Goal: Task Accomplishment & Management: Use online tool/utility

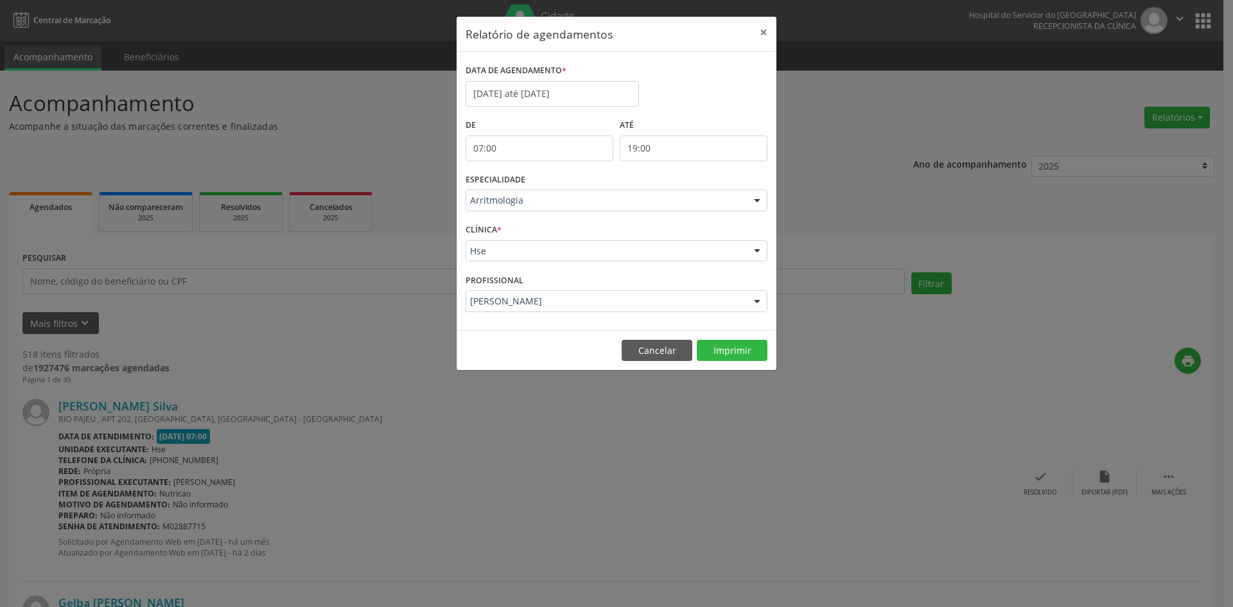
click at [754, 200] on div at bounding box center [756, 201] width 19 height 22
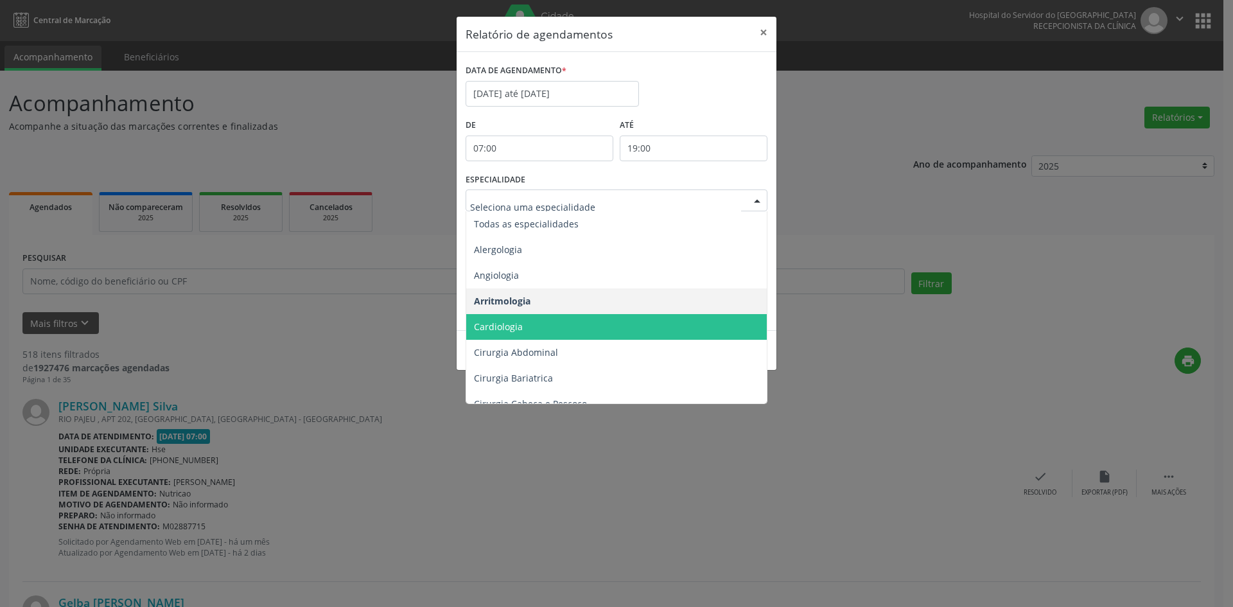
click at [516, 325] on span "Cardiologia" at bounding box center [498, 326] width 49 height 12
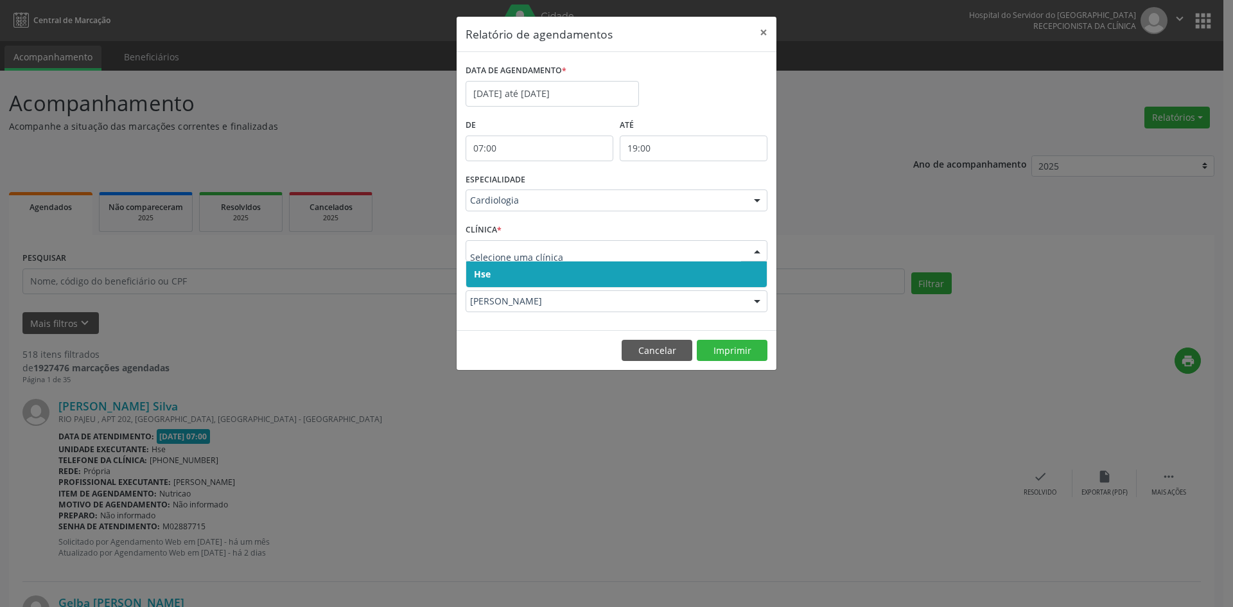
click at [483, 270] on span "Hse" at bounding box center [482, 274] width 17 height 12
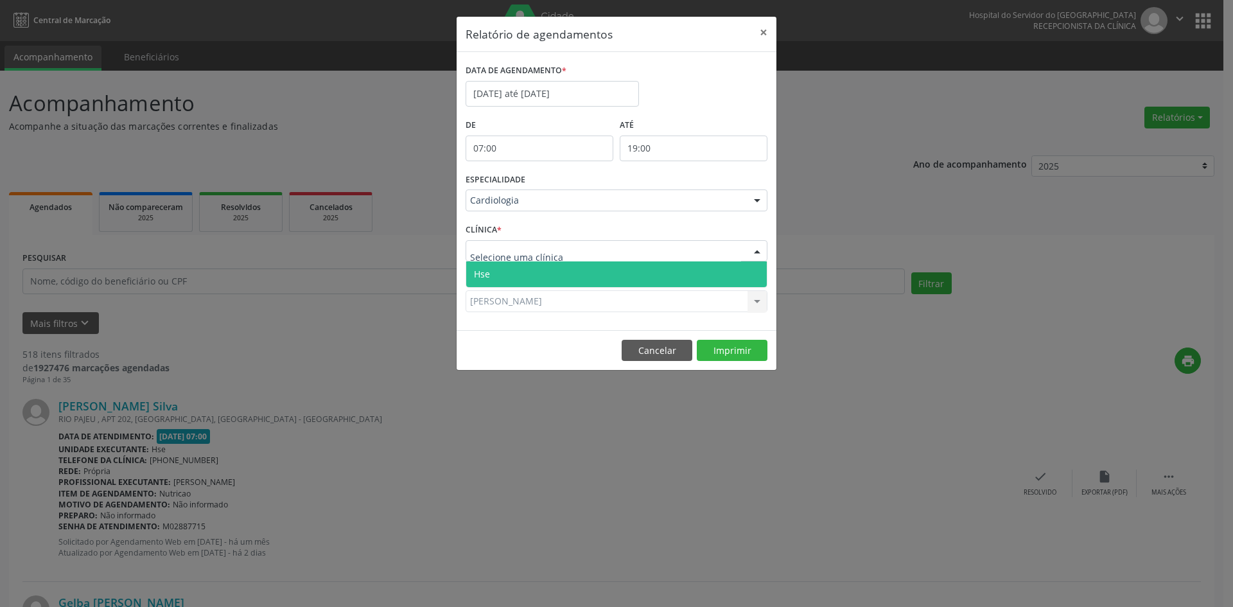
click at [491, 273] on span "Hse" at bounding box center [616, 274] width 300 height 26
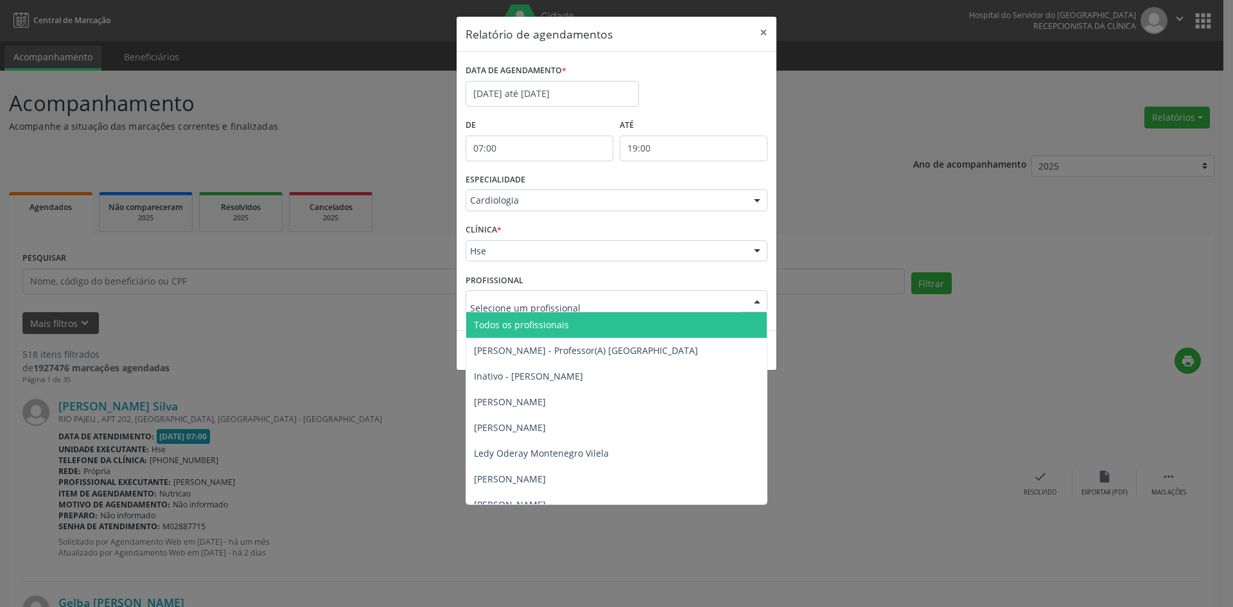
click at [495, 322] on span "Todos os profissionais" at bounding box center [521, 324] width 95 height 12
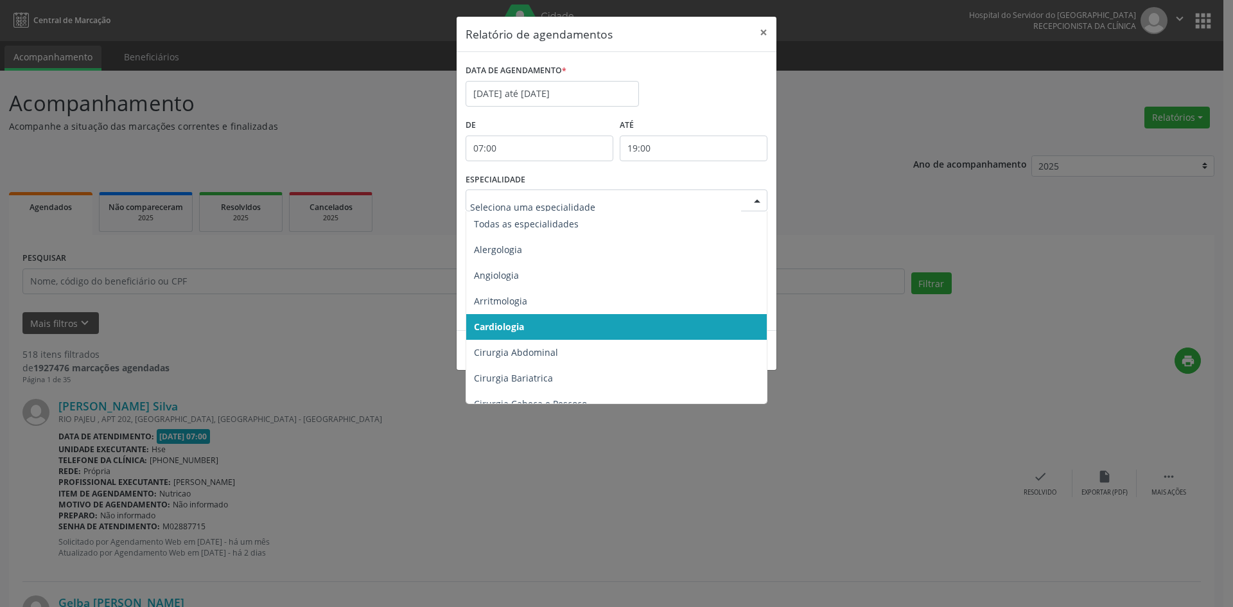
click at [754, 205] on div at bounding box center [756, 201] width 19 height 22
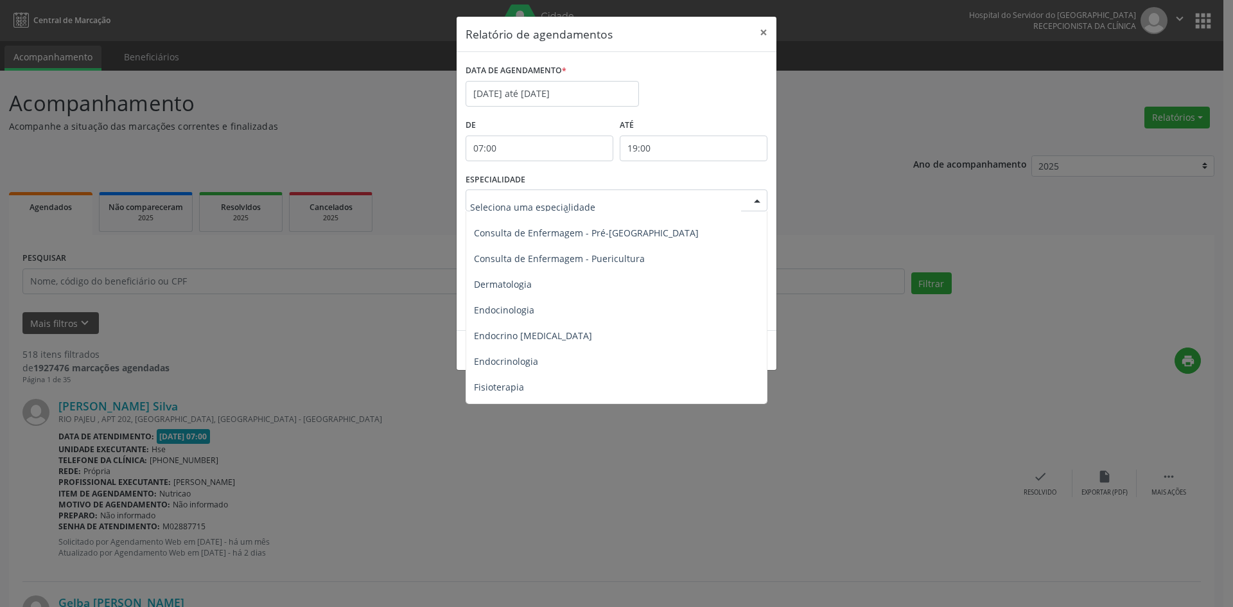
scroll to position [578, 0]
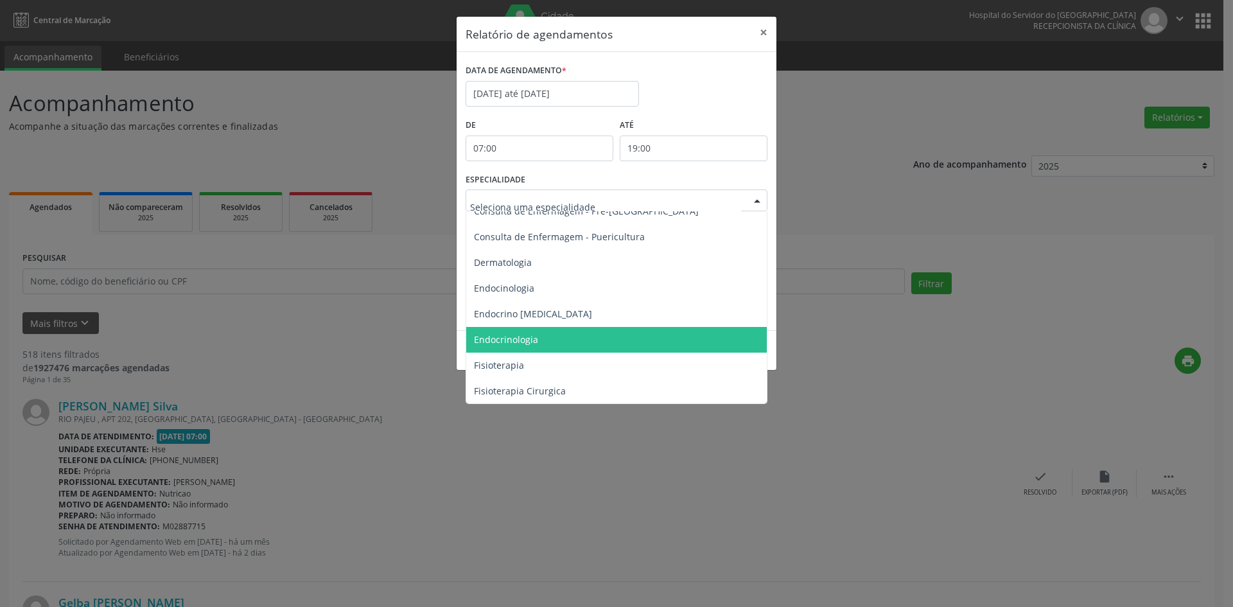
click at [531, 339] on span "Endocrinologia" at bounding box center [506, 339] width 64 height 12
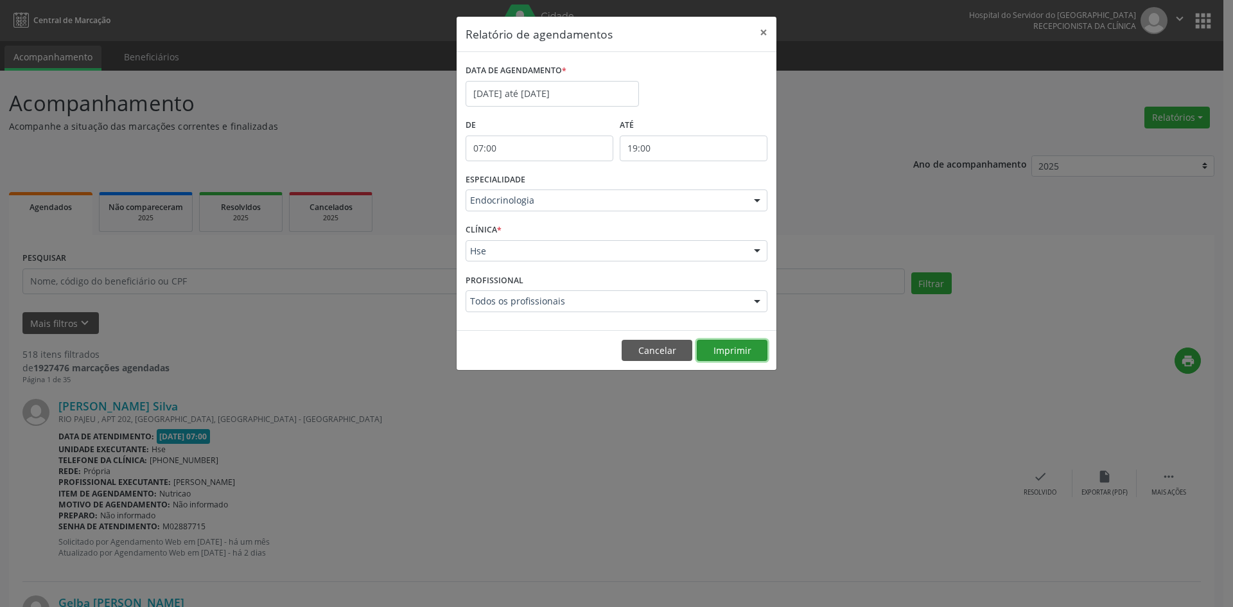
click at [737, 352] on button "Imprimir" at bounding box center [732, 351] width 71 height 22
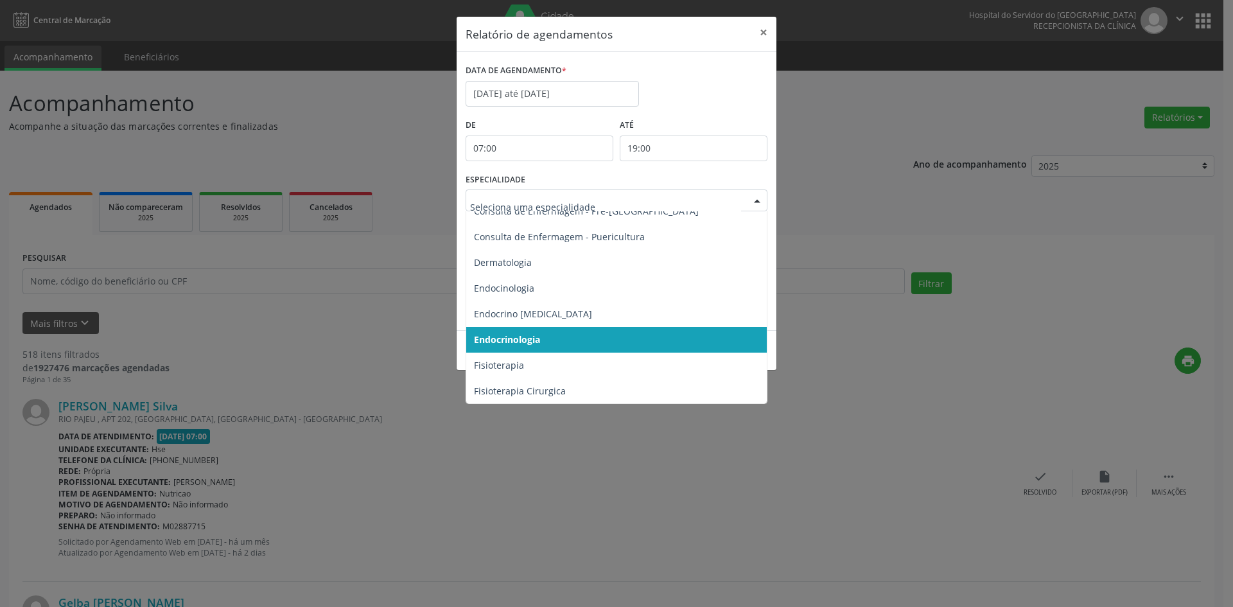
click at [755, 201] on div at bounding box center [756, 201] width 19 height 22
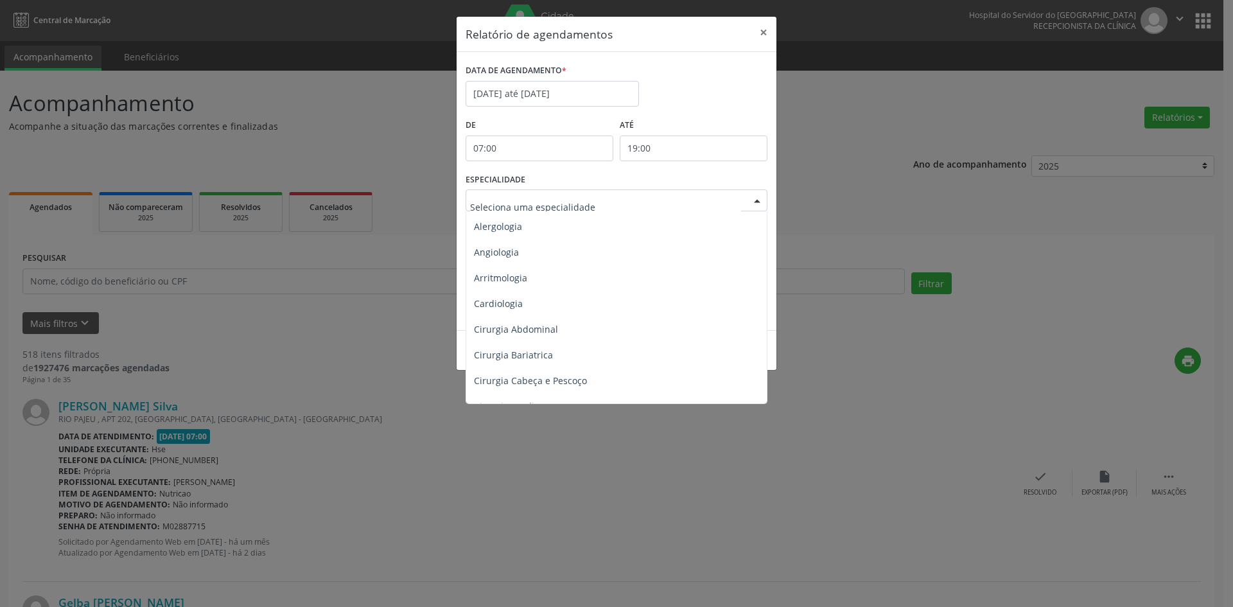
scroll to position [0, 0]
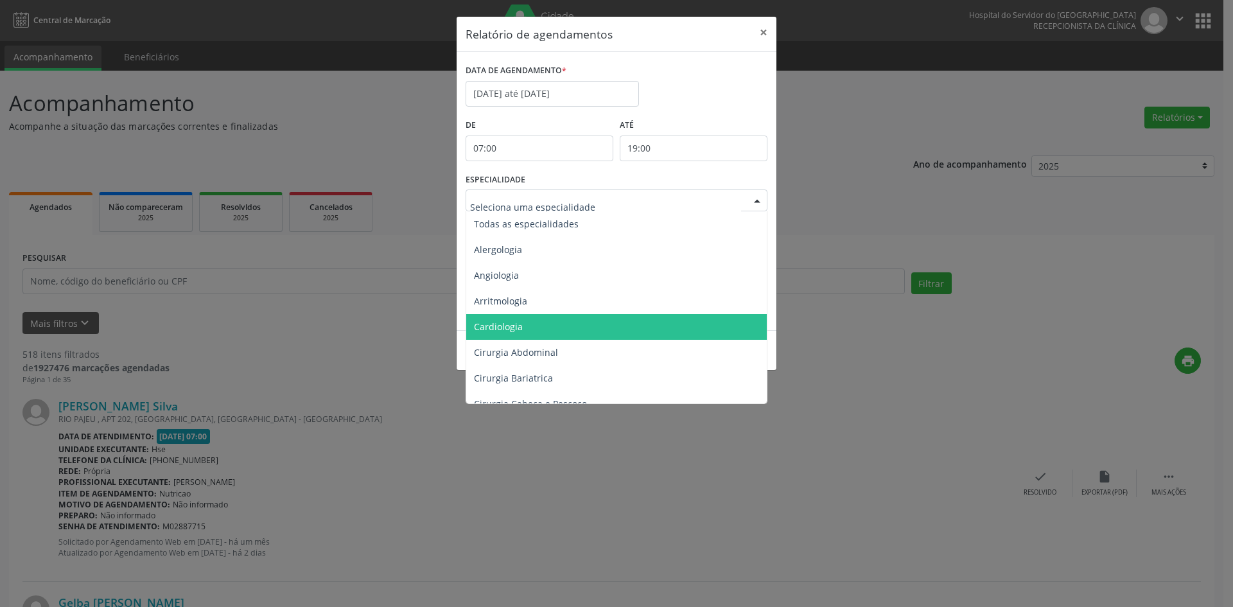
click at [523, 324] on span "Cardiologia" at bounding box center [617, 327] width 302 height 26
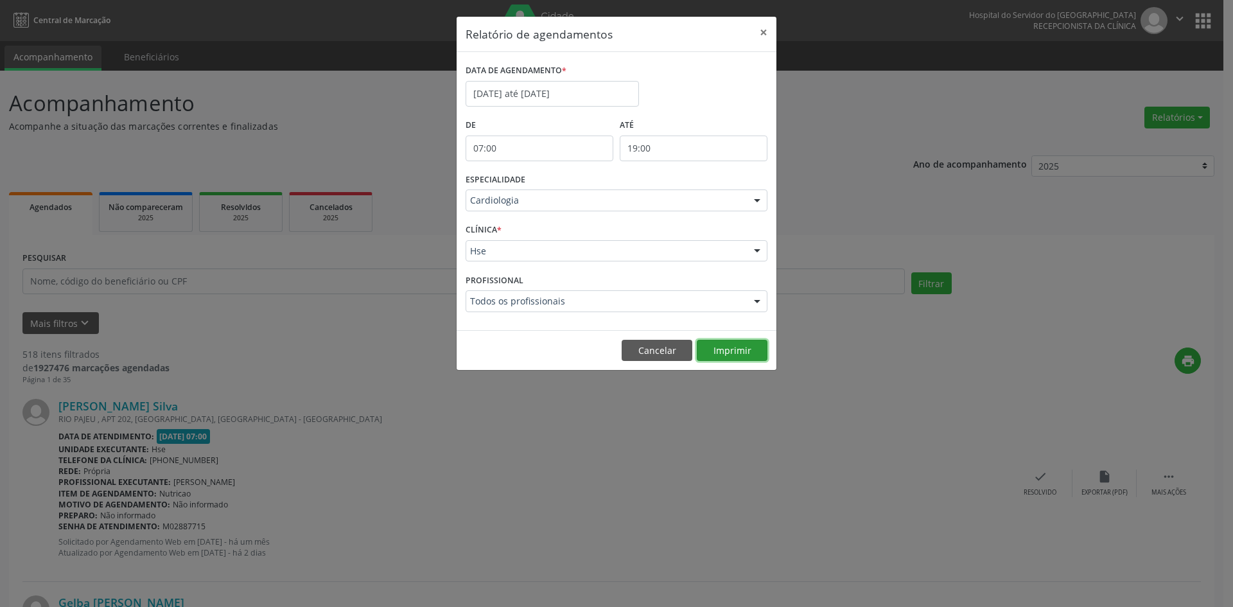
click at [728, 352] on button "Imprimir" at bounding box center [732, 351] width 71 height 22
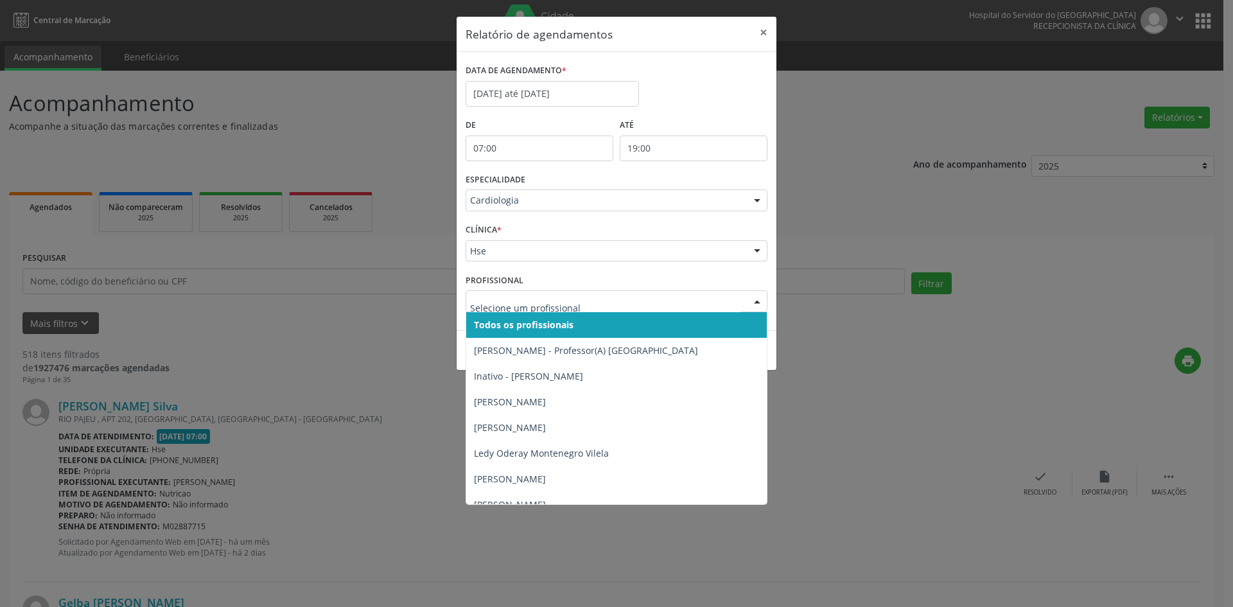
click at [754, 299] on div at bounding box center [756, 302] width 19 height 22
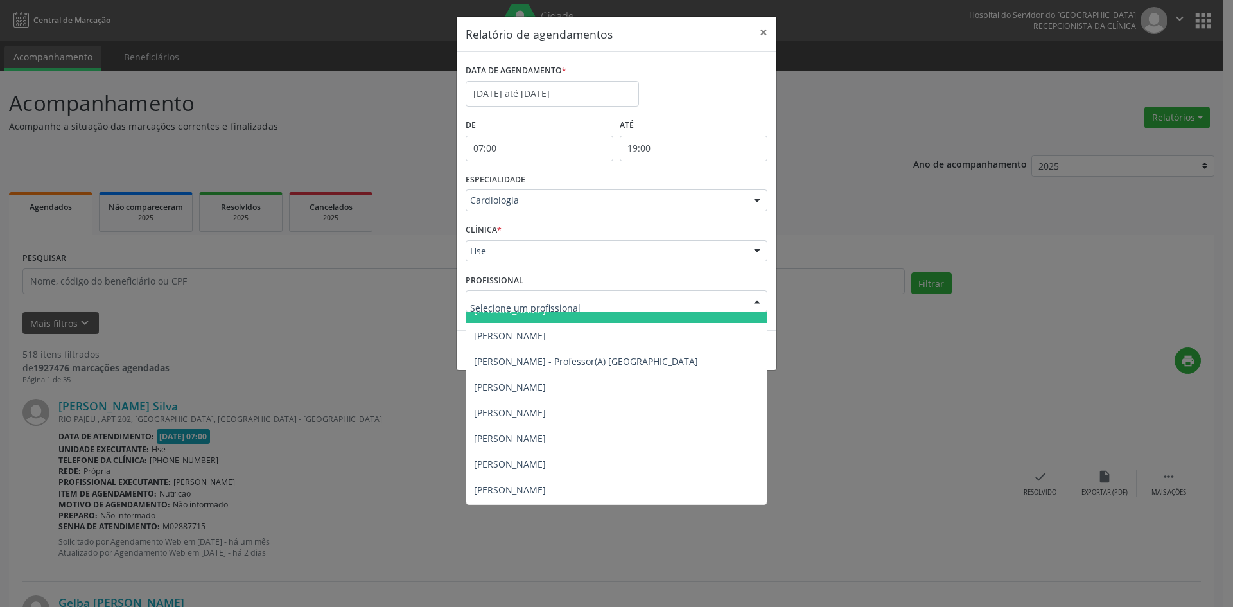
scroll to position [257, 0]
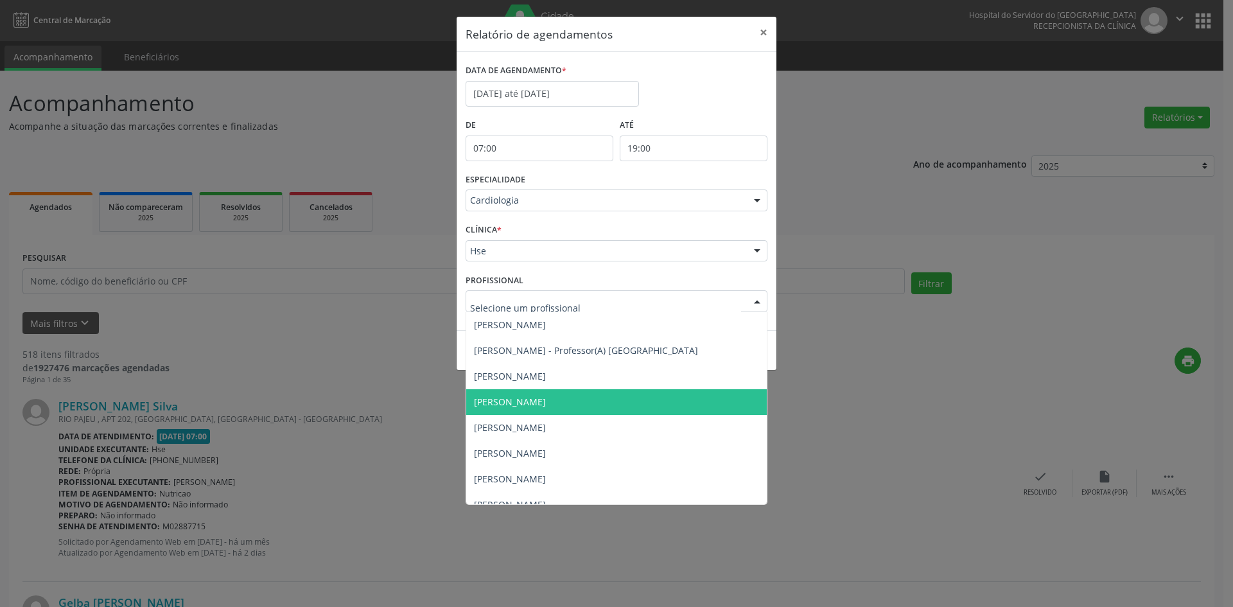
click at [542, 401] on span "[PERSON_NAME]" at bounding box center [510, 402] width 72 height 12
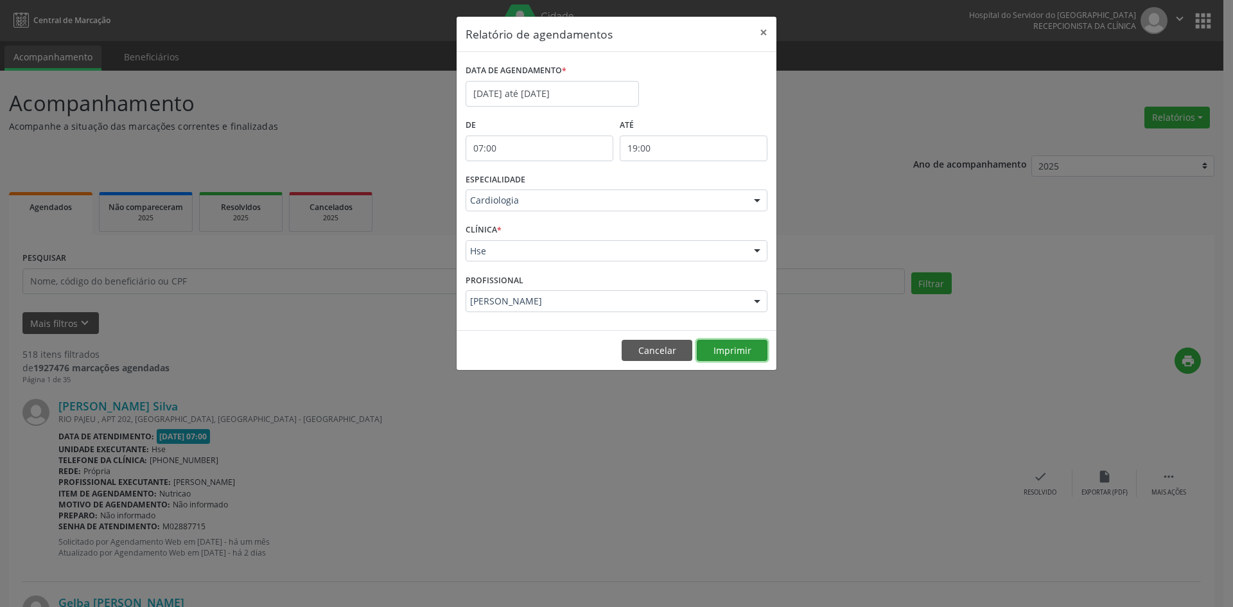
click at [728, 351] on button "Imprimir" at bounding box center [732, 351] width 71 height 22
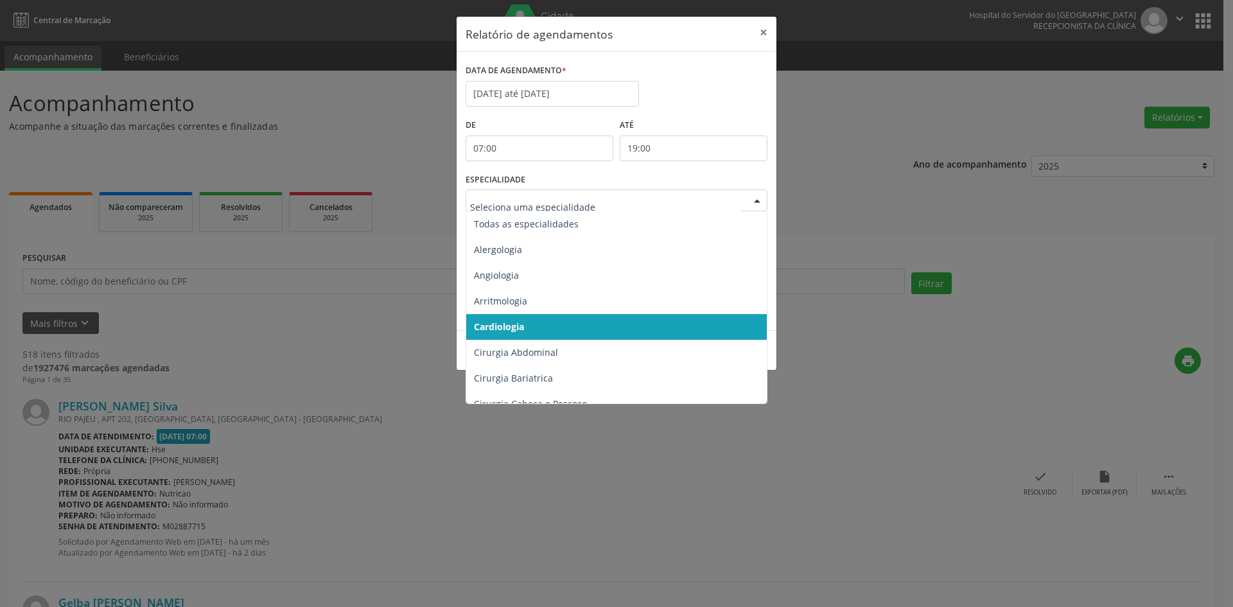
click at [756, 199] on div at bounding box center [756, 201] width 19 height 22
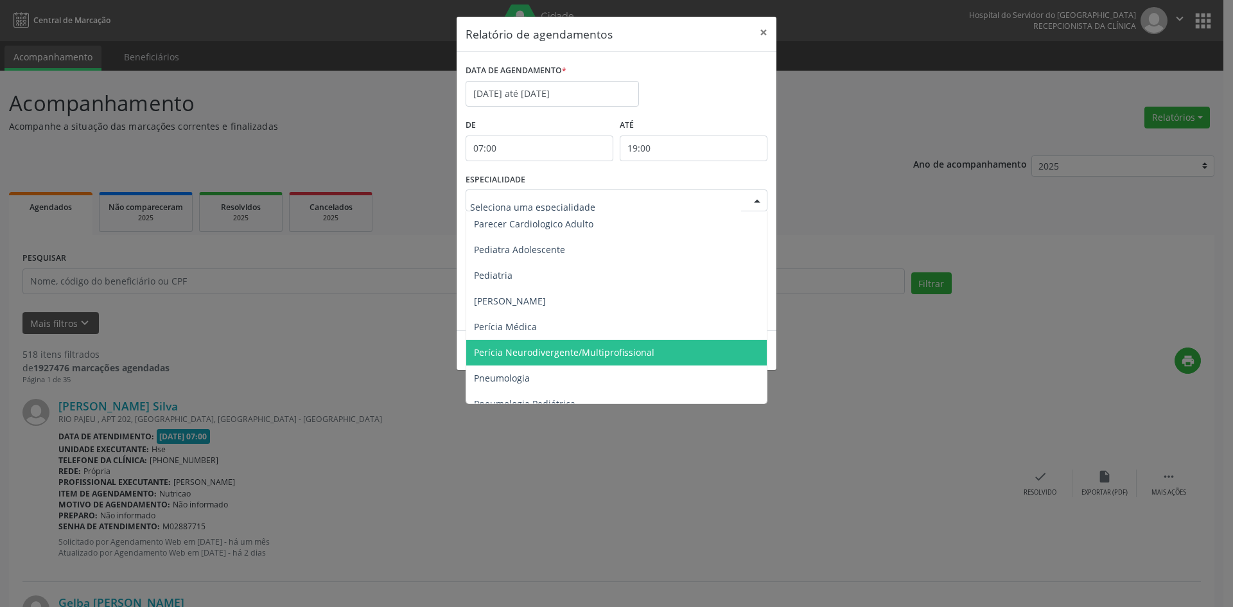
scroll to position [1862, 0]
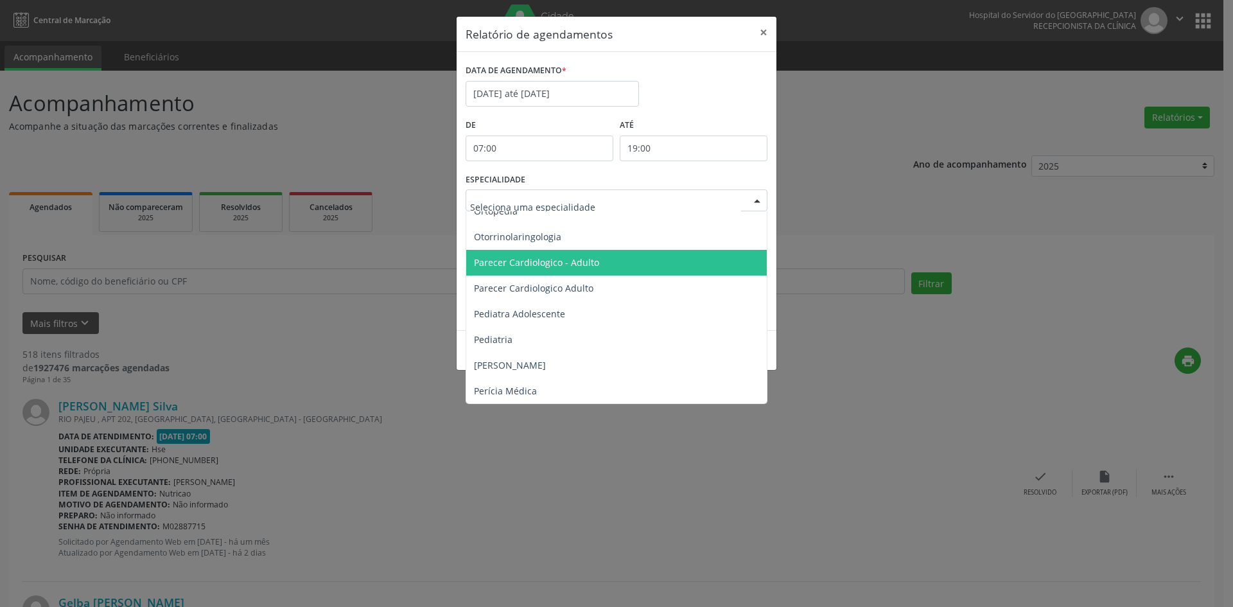
click at [549, 261] on span "Parecer Cardiologico - Adulto" at bounding box center [536, 262] width 125 height 12
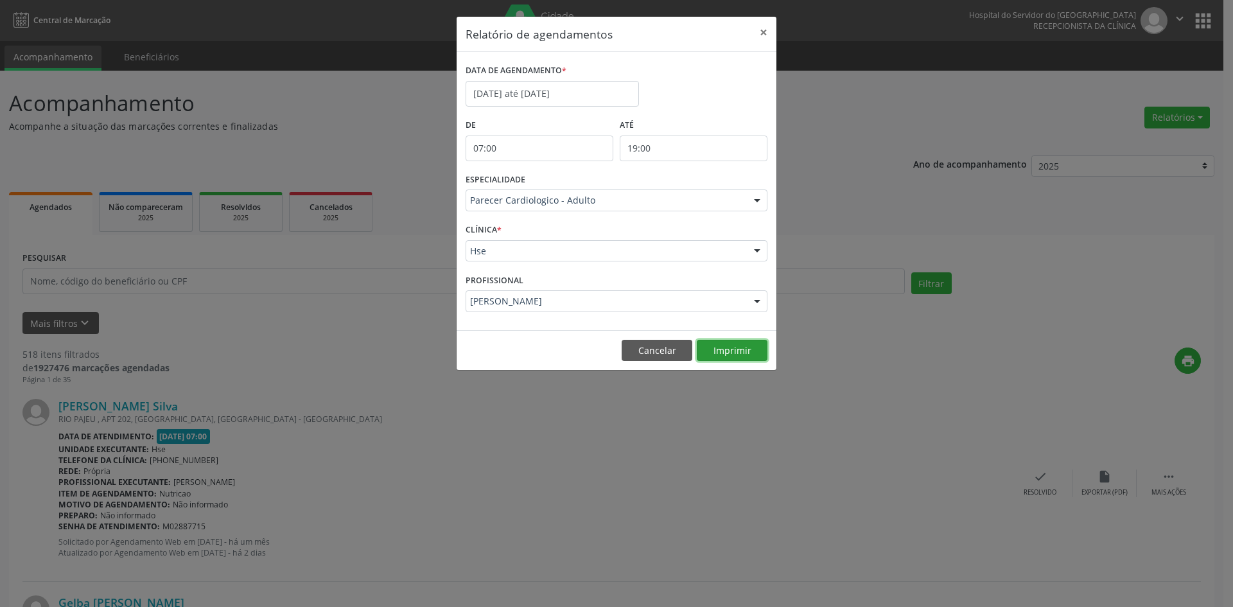
click at [730, 351] on button "Imprimir" at bounding box center [732, 351] width 71 height 22
click at [756, 198] on div at bounding box center [756, 201] width 19 height 22
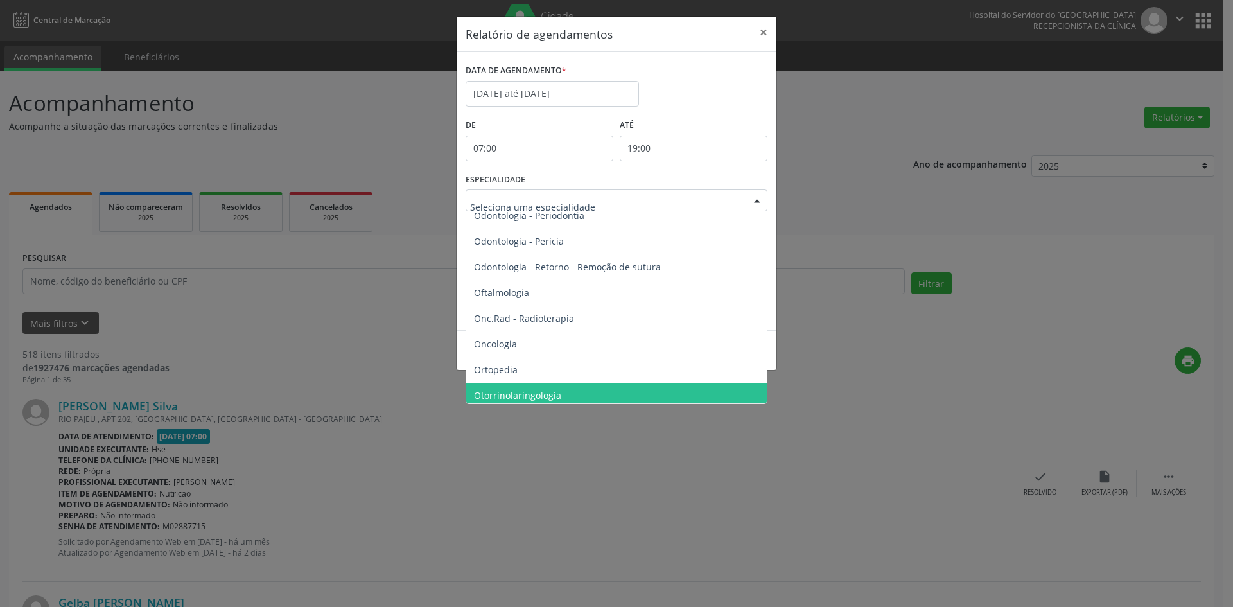
scroll to position [1692, 0]
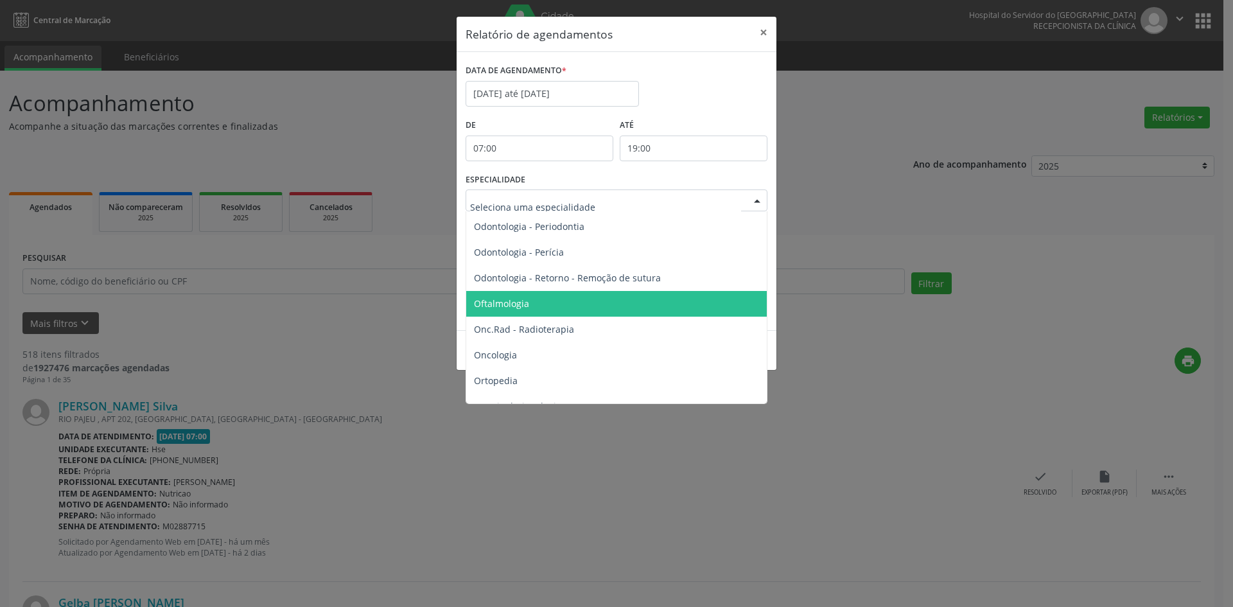
click at [512, 303] on span "Oftalmologia" at bounding box center [501, 303] width 55 height 12
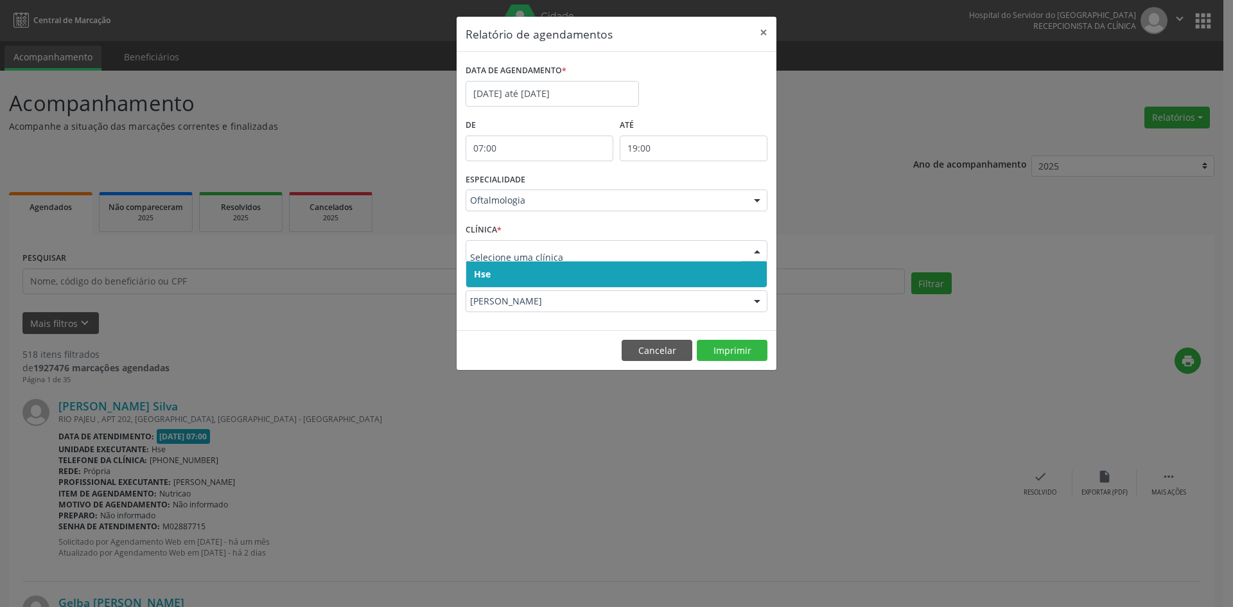
click at [487, 271] on span "Hse" at bounding box center [482, 274] width 17 height 12
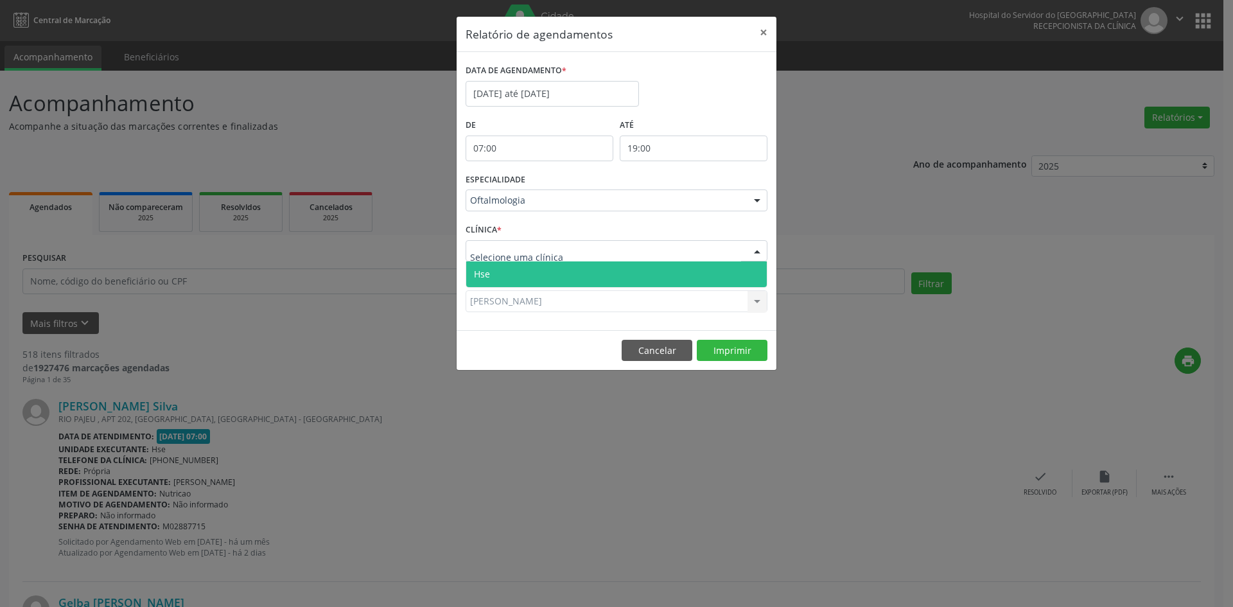
click at [492, 269] on span "Hse" at bounding box center [616, 274] width 300 height 26
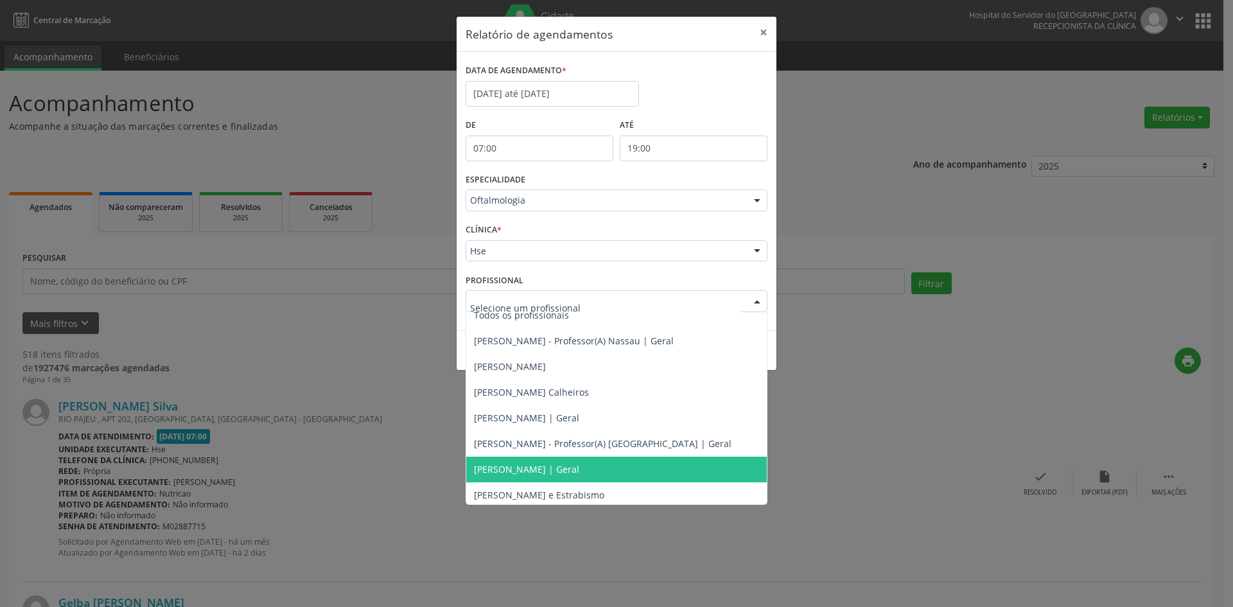
scroll to position [0, 0]
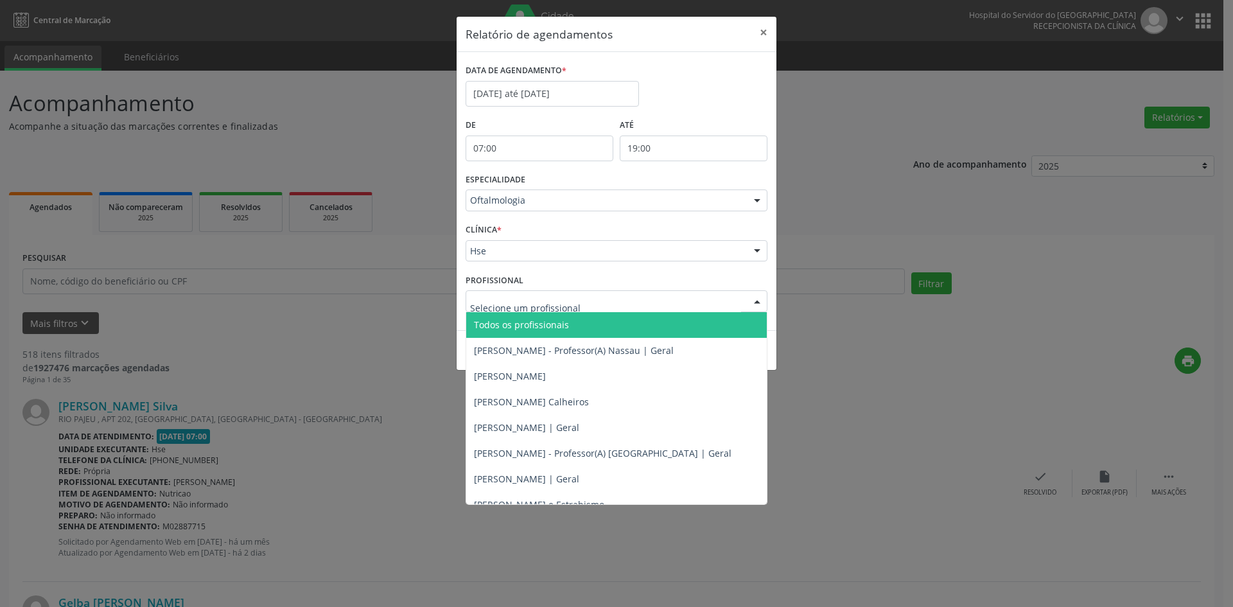
click at [521, 322] on span "Todos os profissionais" at bounding box center [521, 324] width 95 height 12
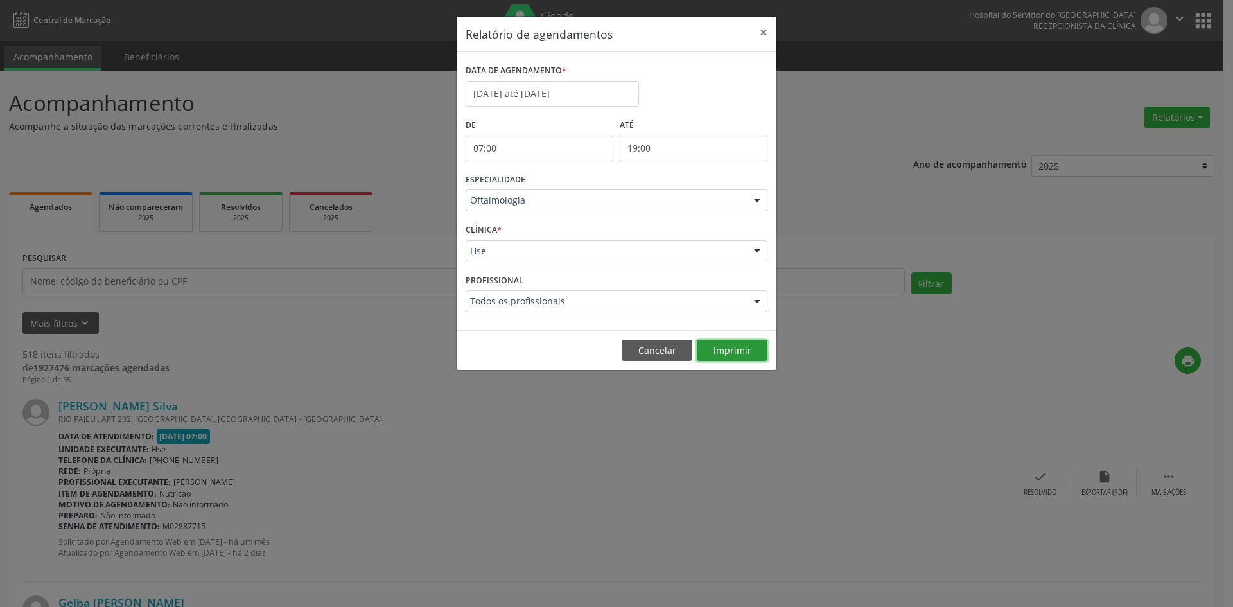
click at [736, 347] on button "Imprimir" at bounding box center [732, 351] width 71 height 22
